Goal: Task Accomplishment & Management: Manage account settings

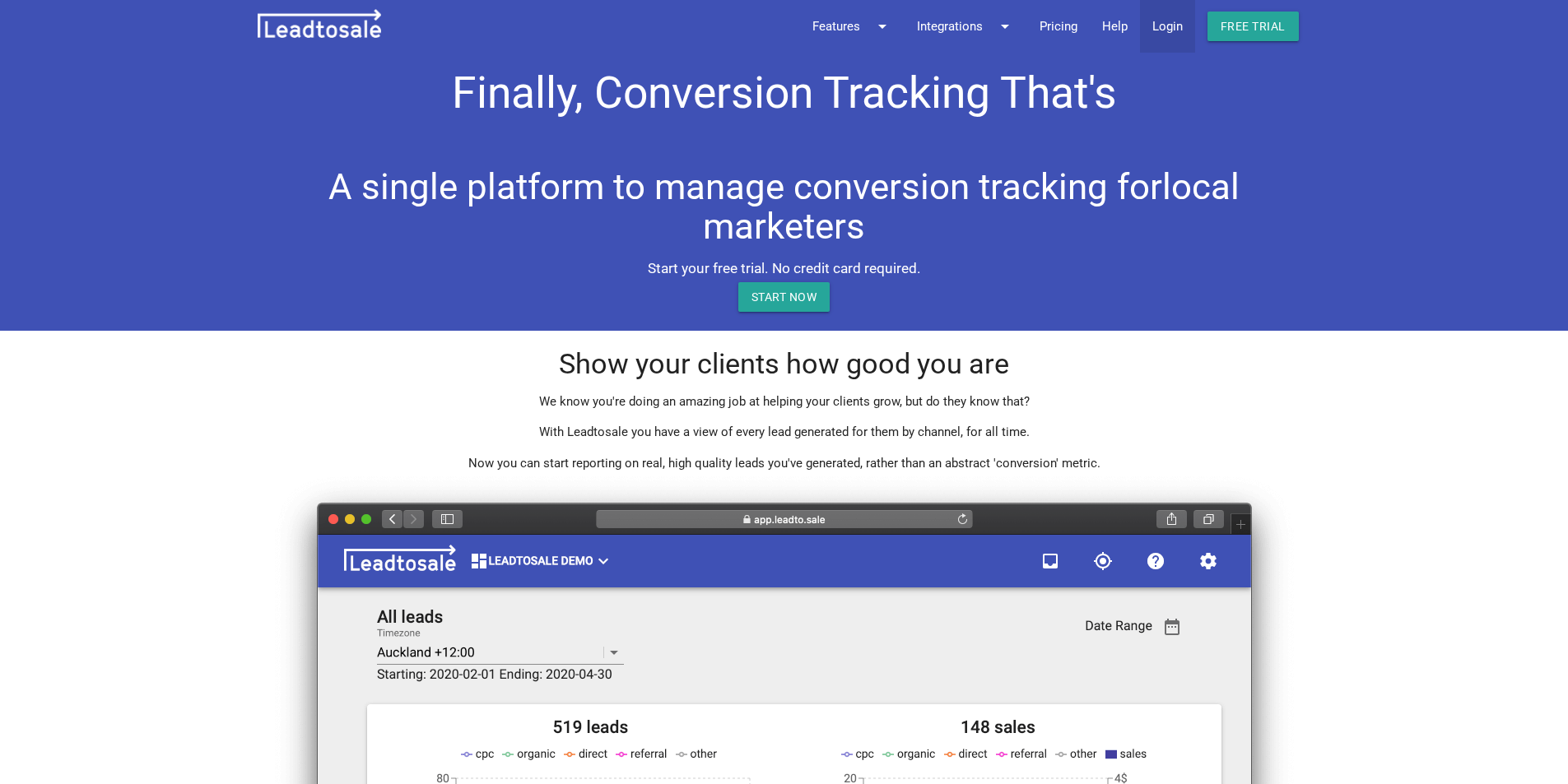
click at [1167, 26] on link "Login" at bounding box center [1167, 26] width 56 height 53
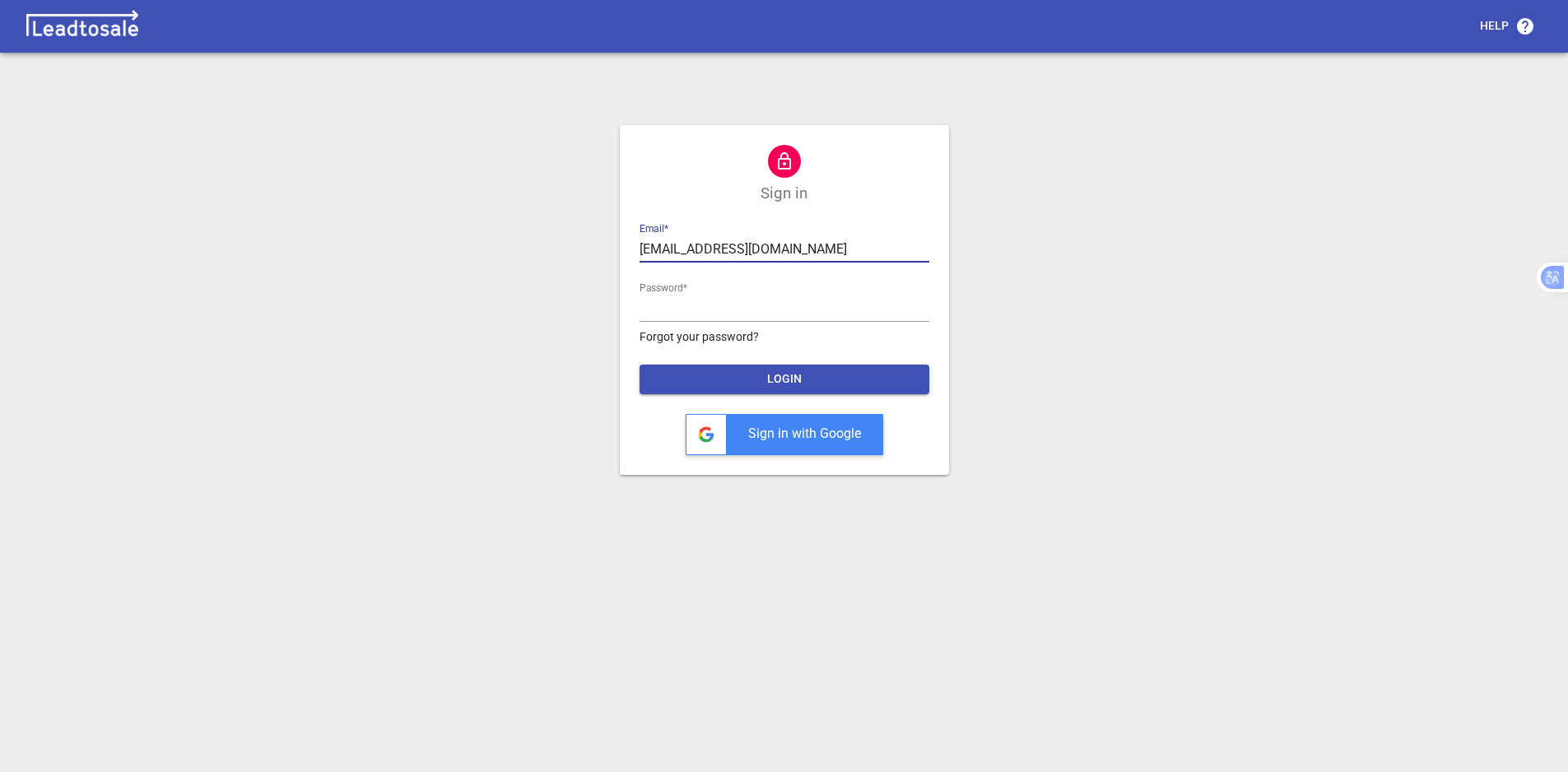
click at [755, 242] on input "nick@bluelightweb.co.nz" at bounding box center [784, 249] width 290 height 26
type input "support@bluelightweb.co.nz"
click at [801, 371] on span "LOGIN" at bounding box center [784, 379] width 264 height 17
